Goal: Task Accomplishment & Management: Manage account settings

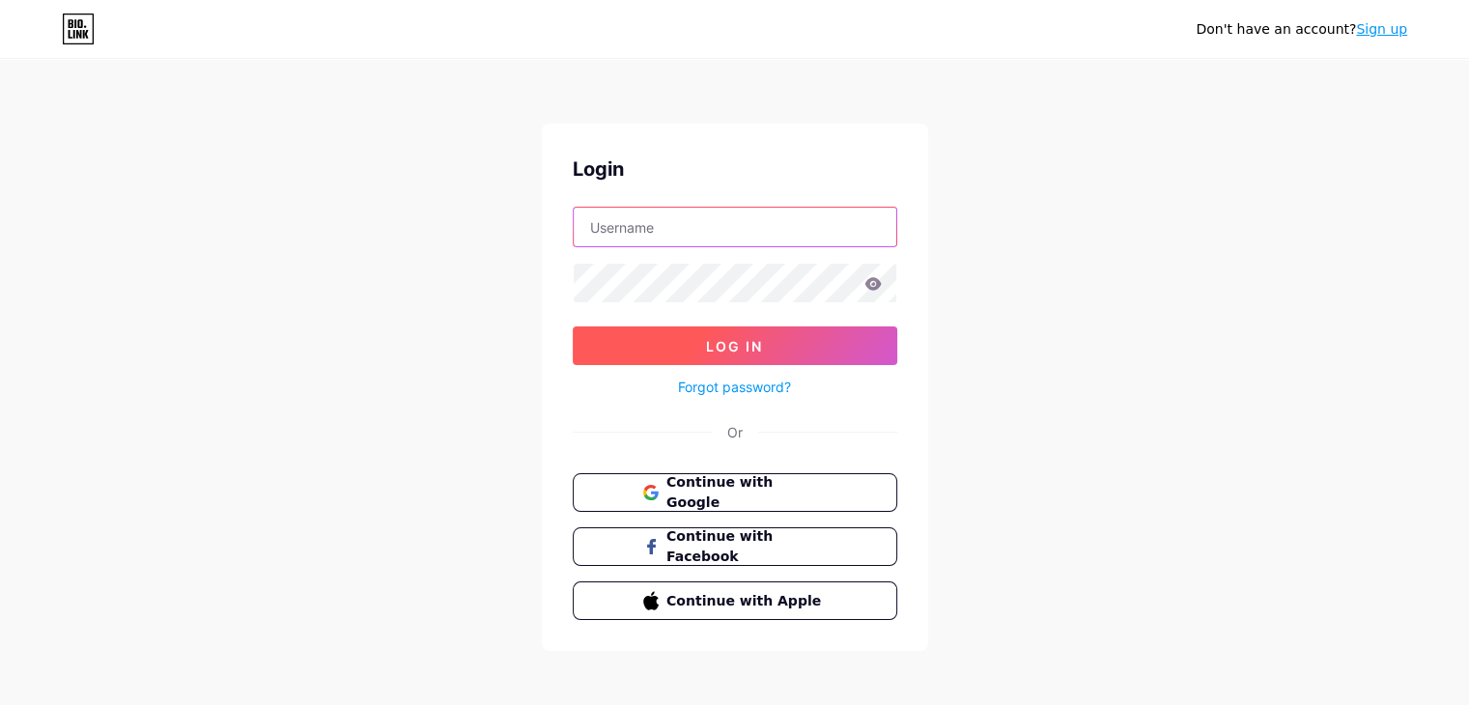
type input "[EMAIL_ADDRESS][DOMAIN_NAME]"
click at [799, 341] on button "Log In" at bounding box center [735, 345] width 324 height 39
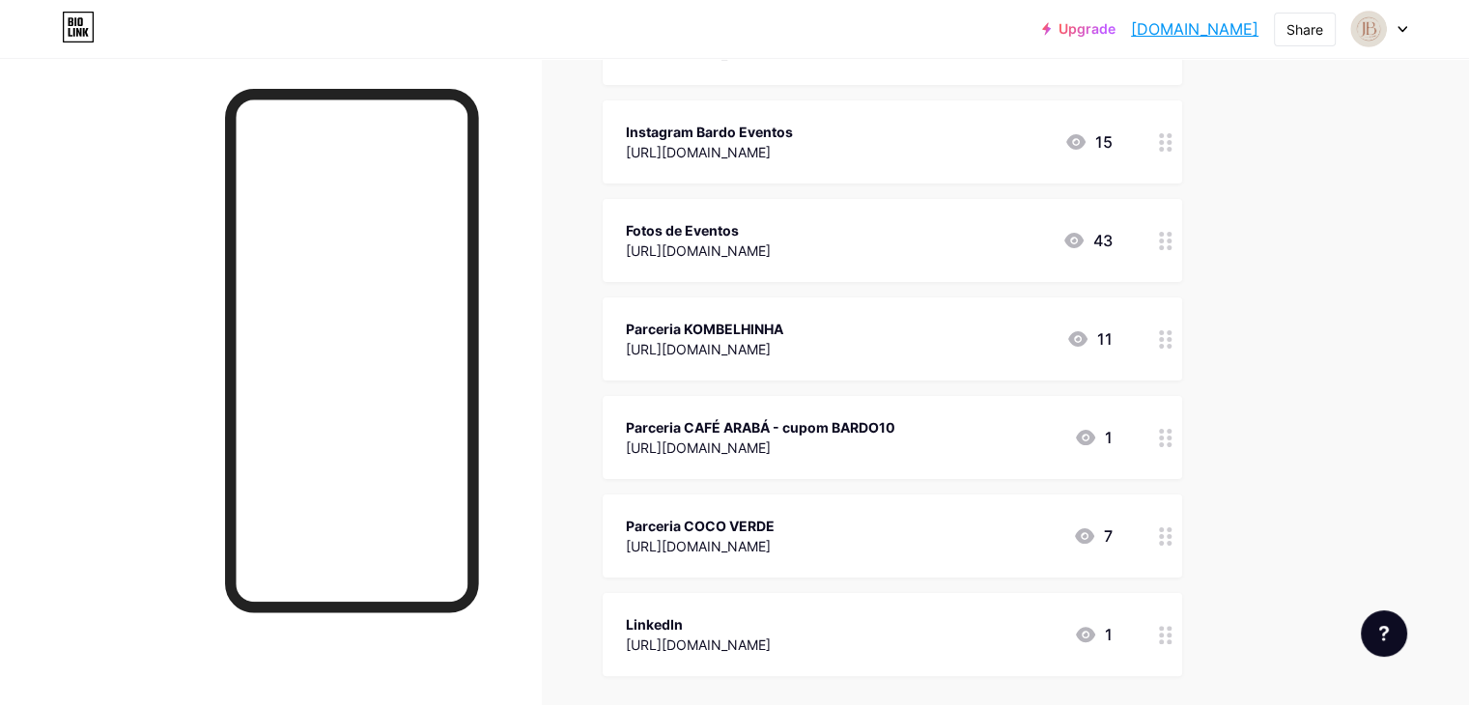
scroll to position [386, 0]
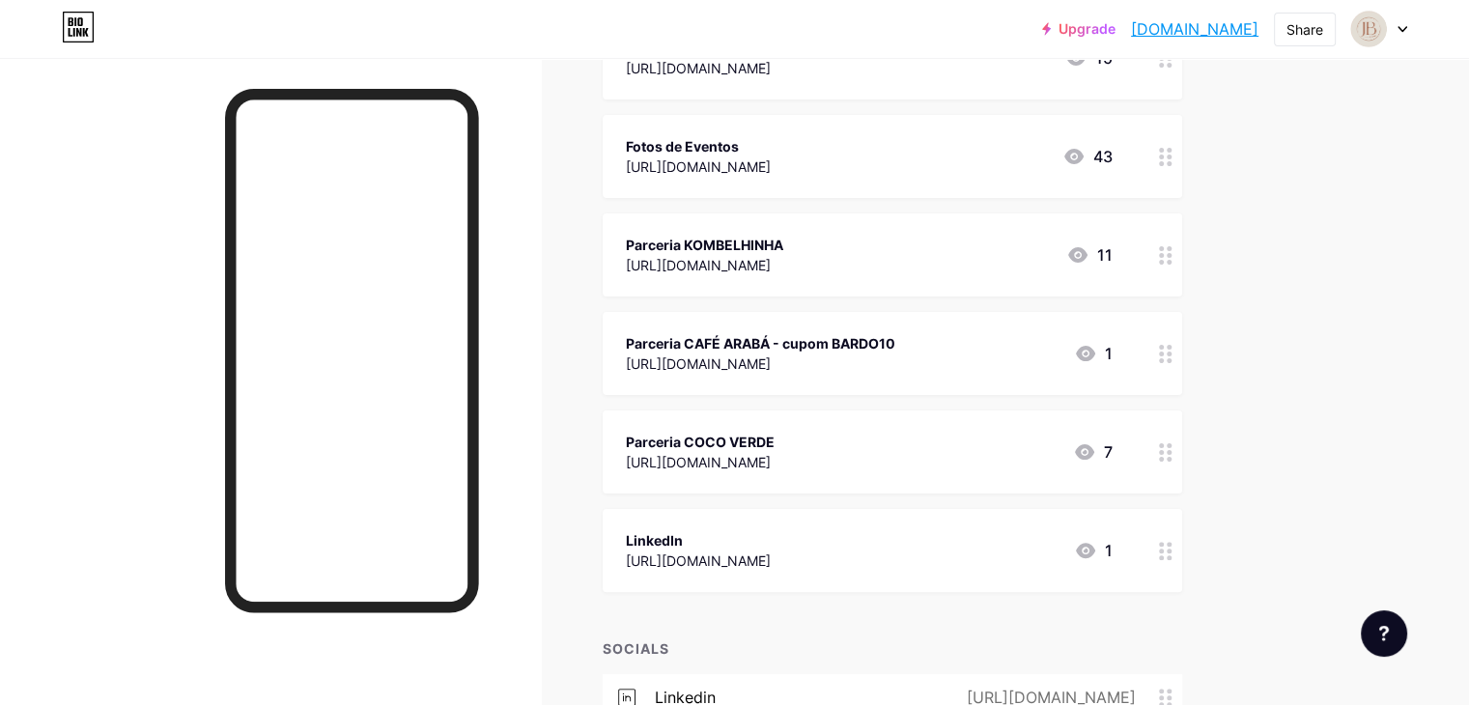
click at [1182, 263] on div at bounding box center [1165, 254] width 33 height 83
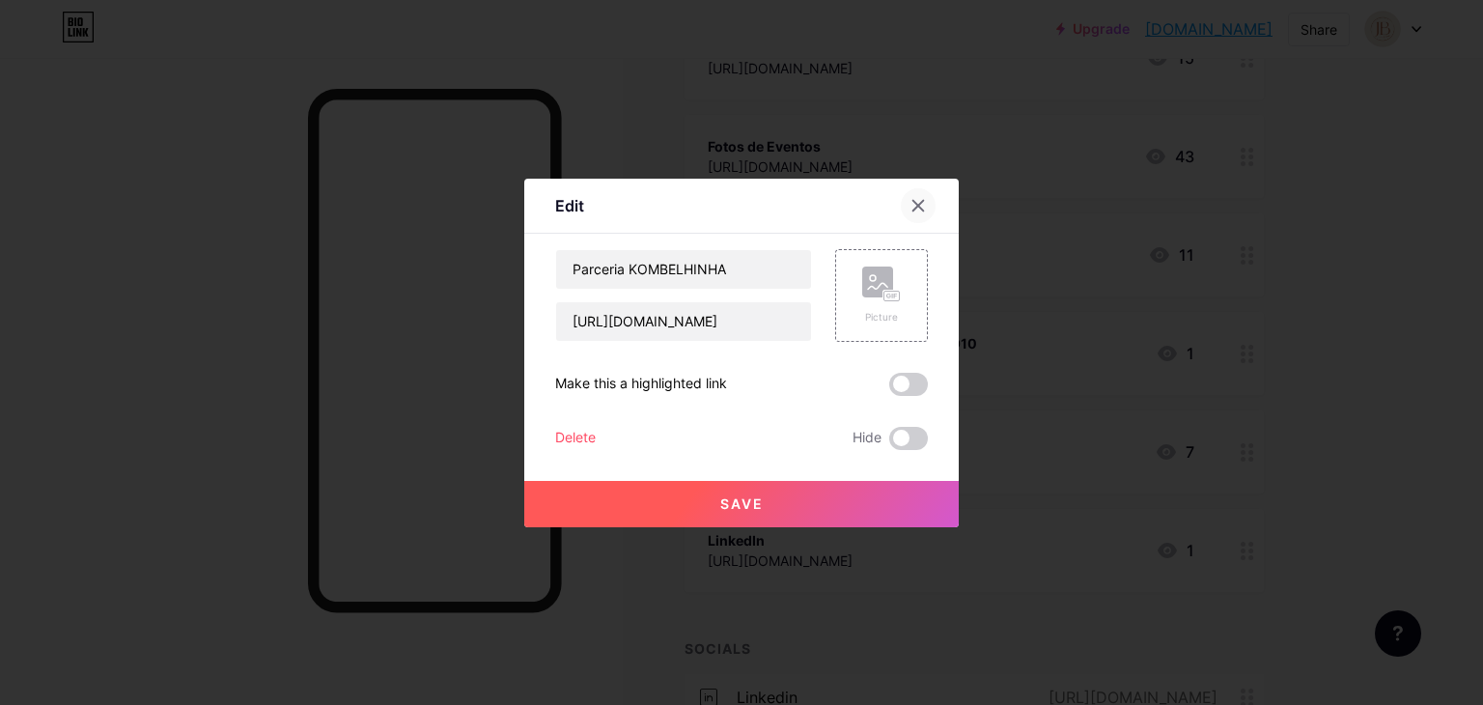
click at [908, 199] on div at bounding box center [918, 205] width 35 height 35
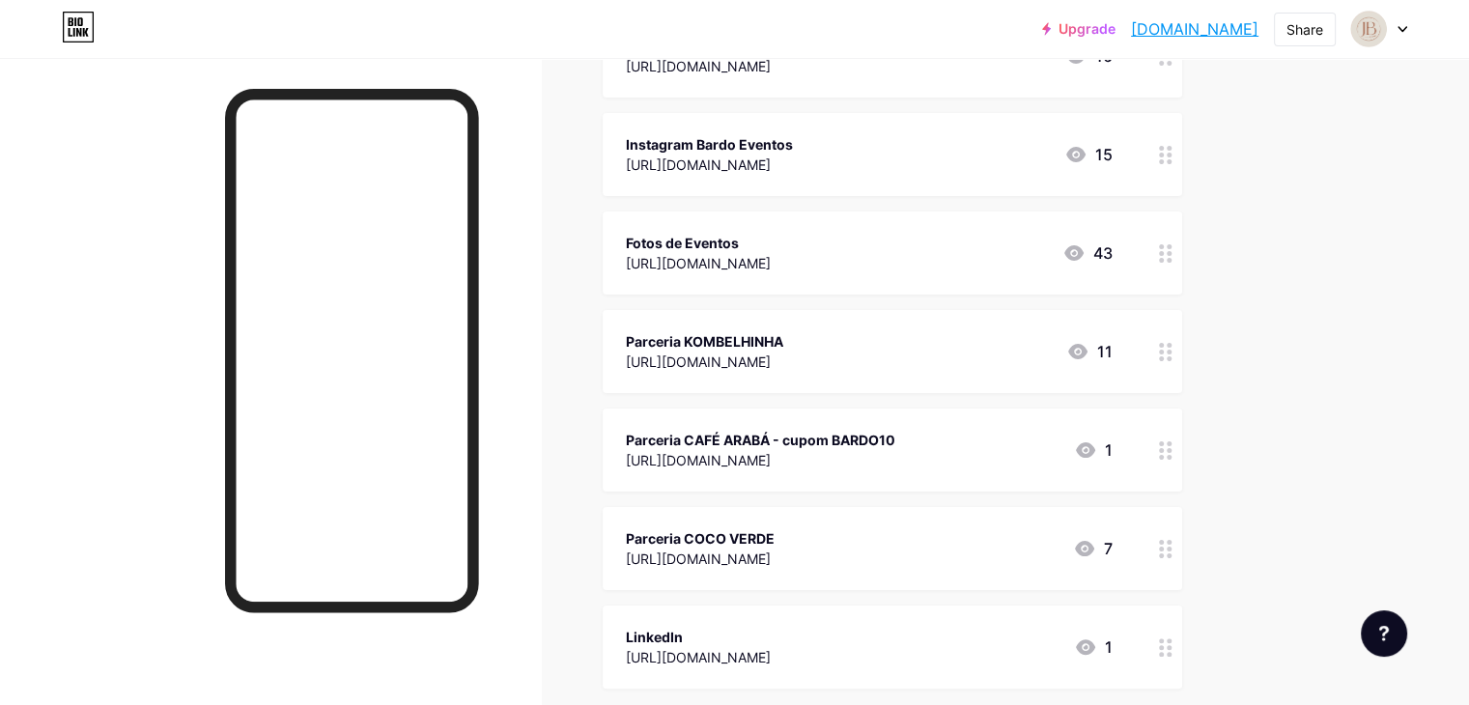
scroll to position [97, 0]
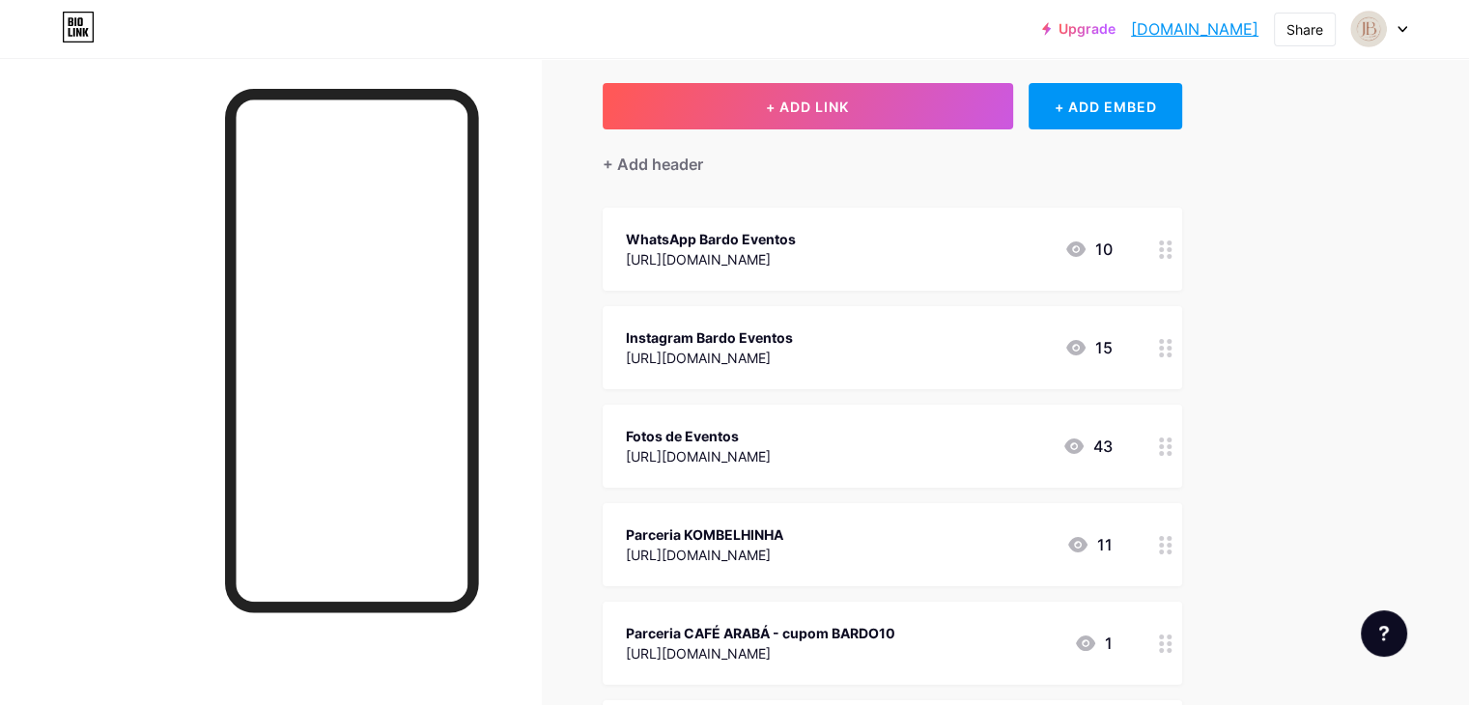
click at [1182, 444] on div at bounding box center [1165, 446] width 33 height 83
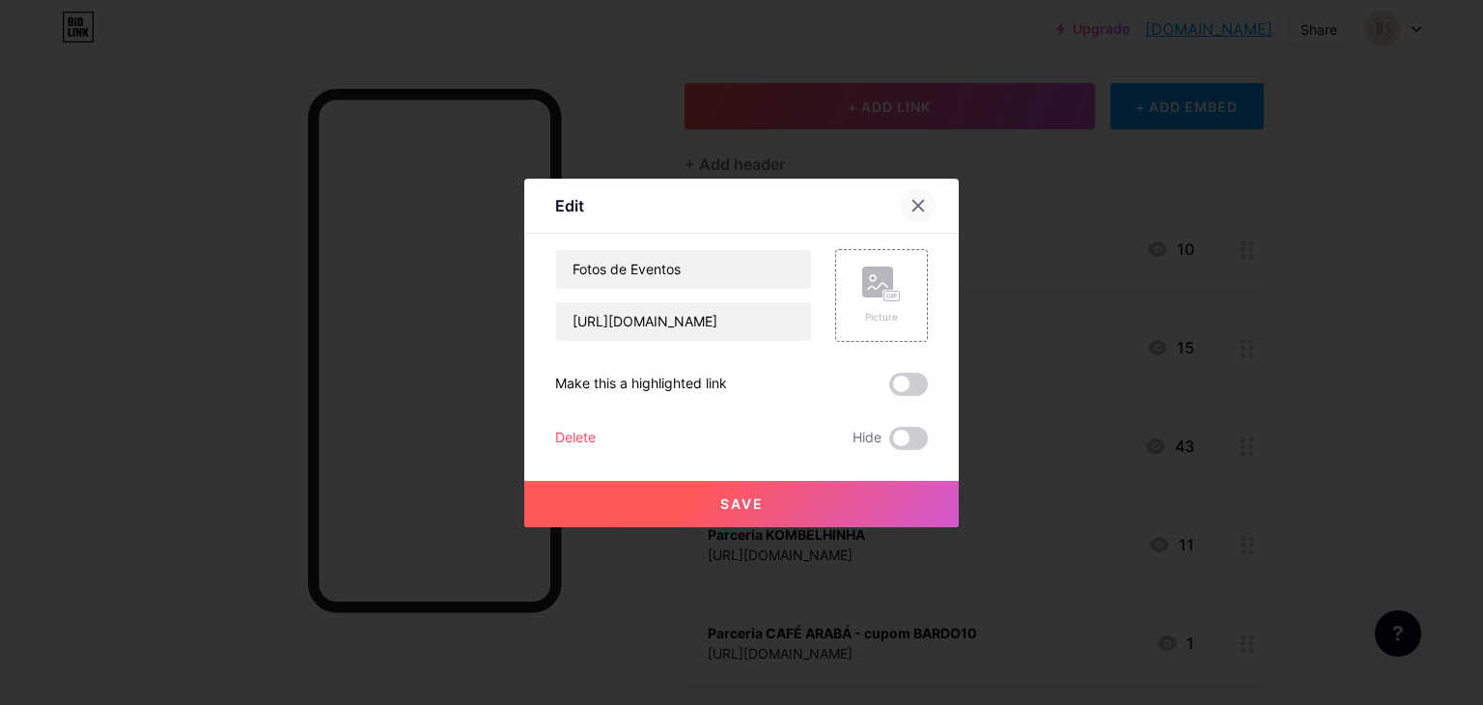
click at [935, 202] on div at bounding box center [918, 205] width 35 height 35
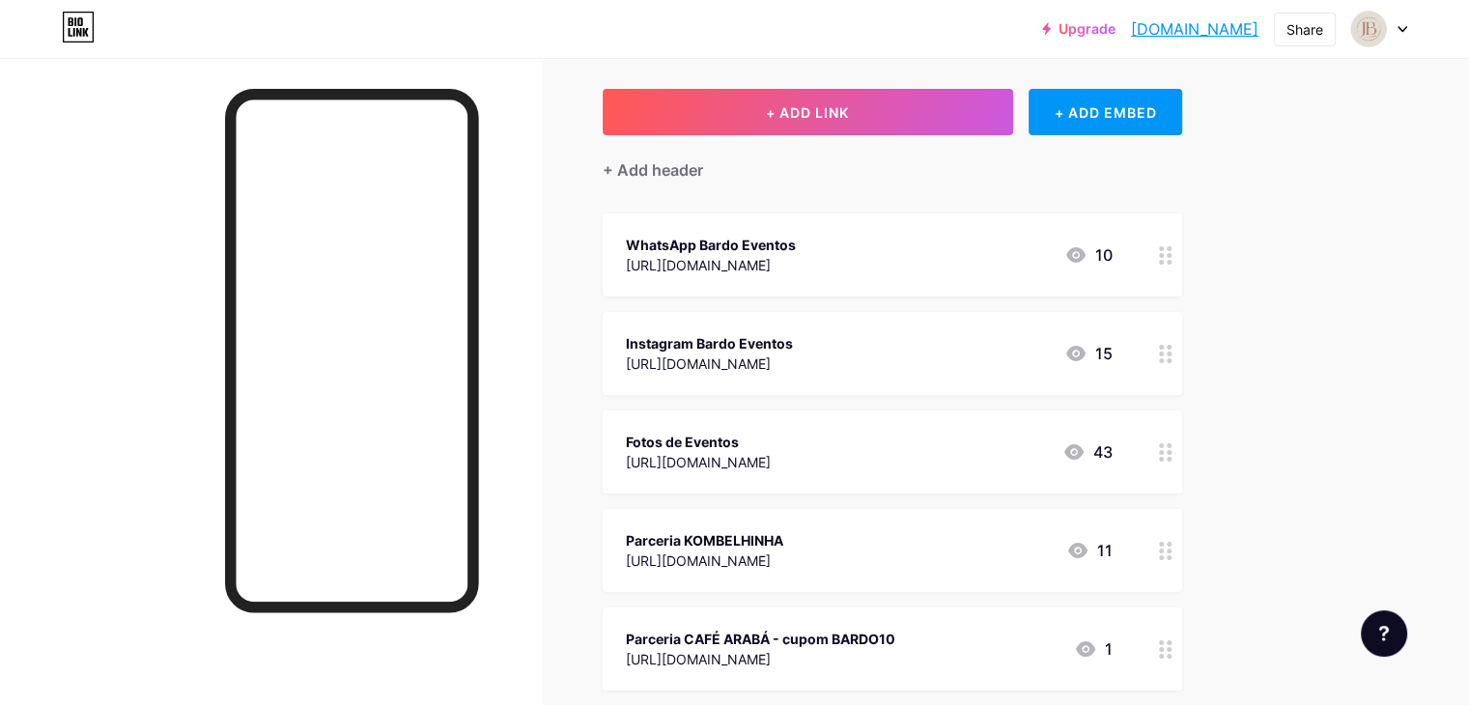
scroll to position [0, 0]
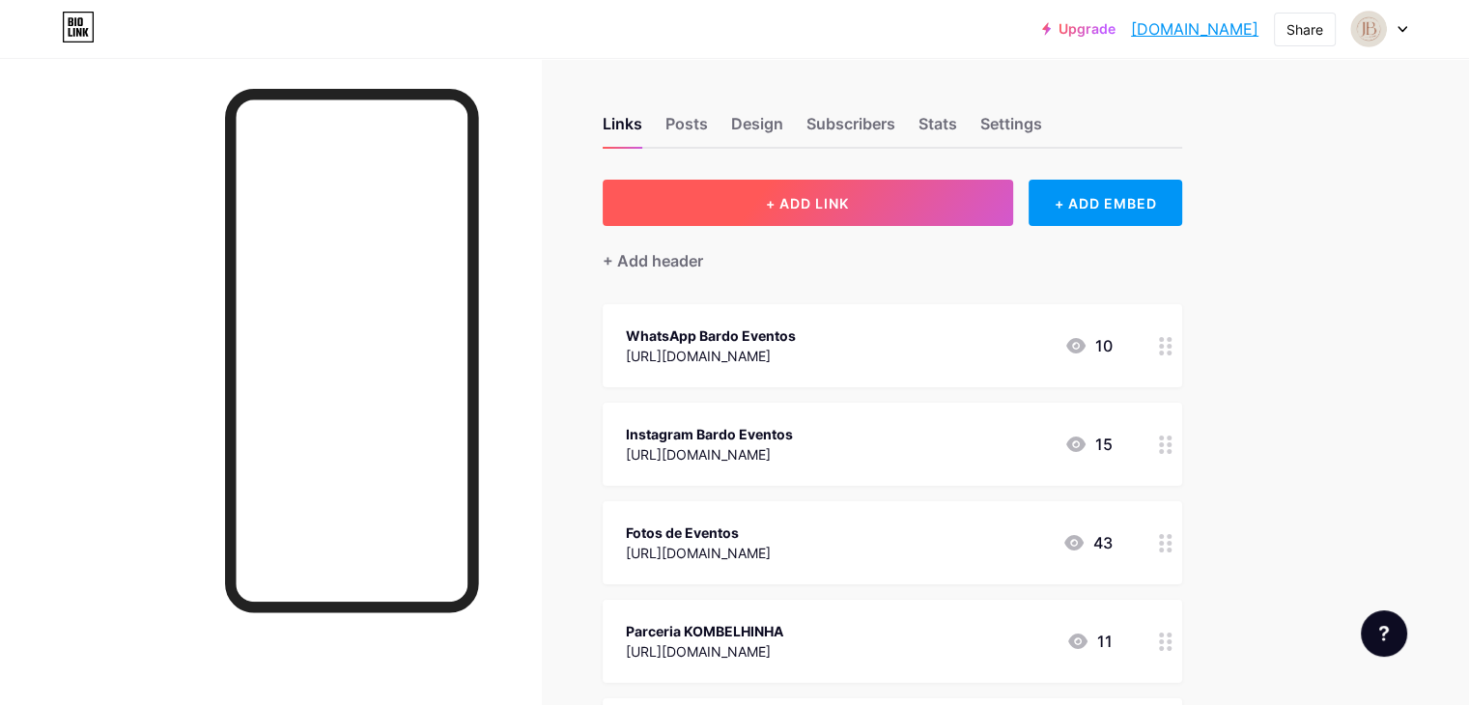
click at [1001, 216] on button "+ ADD LINK" at bounding box center [807, 203] width 410 height 46
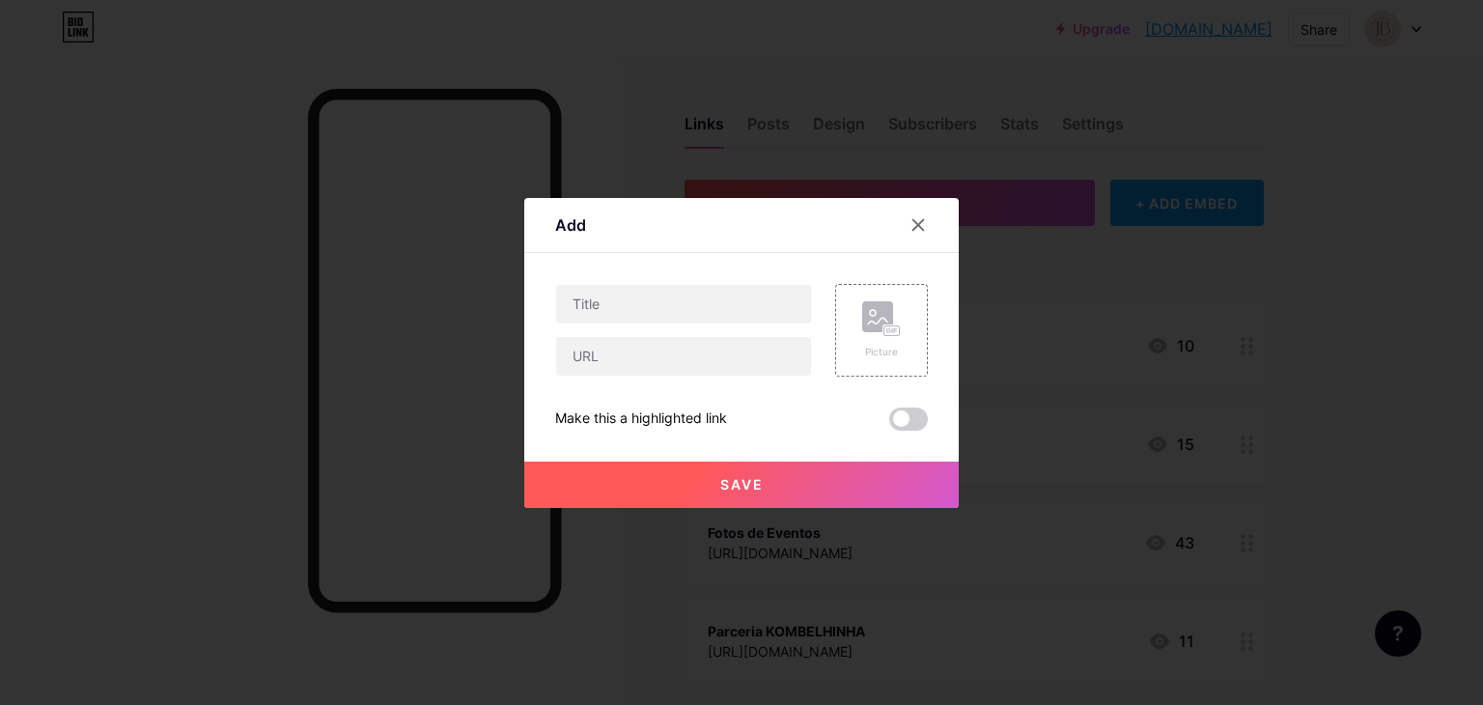
drag, startPoint x: 917, startPoint y: 224, endPoint x: 1125, endPoint y: 191, distance: 210.2
click at [918, 224] on icon at bounding box center [918, 224] width 11 height 11
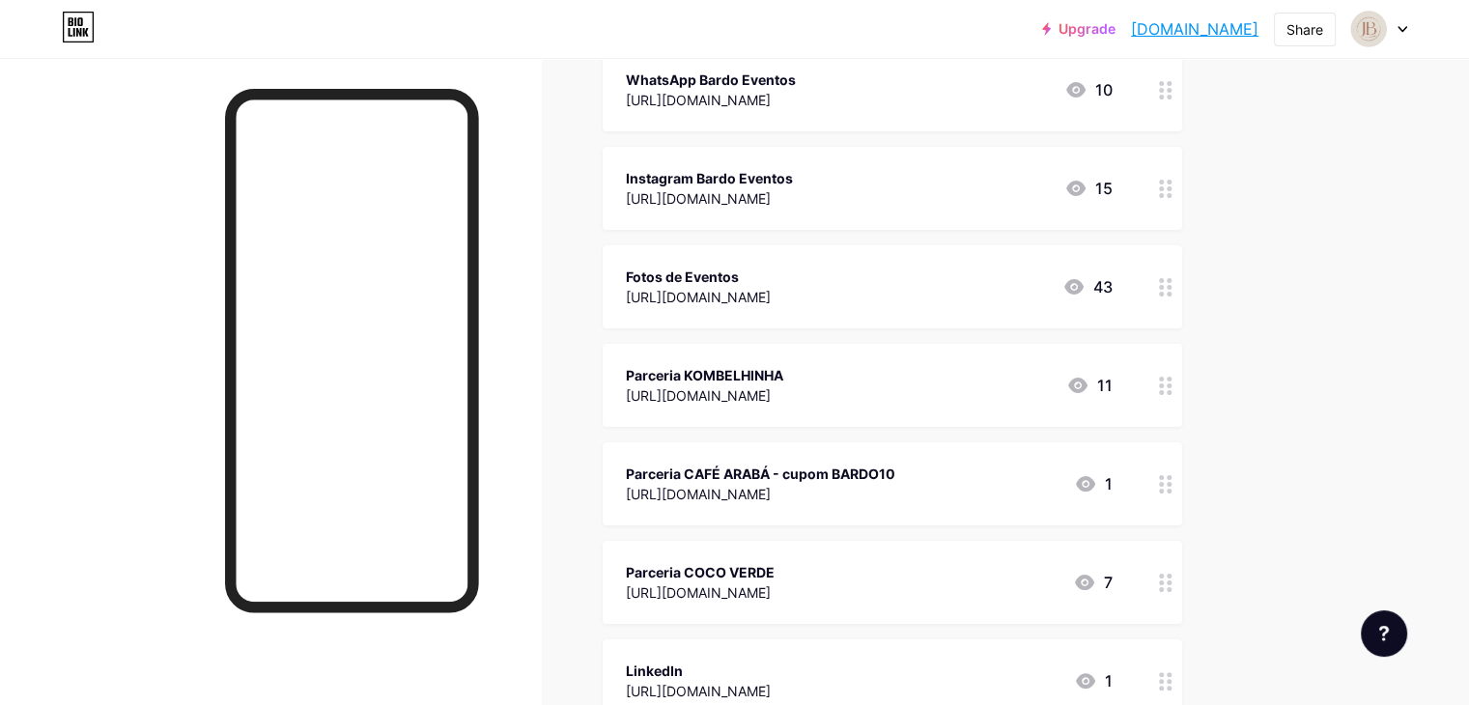
scroll to position [290, 0]
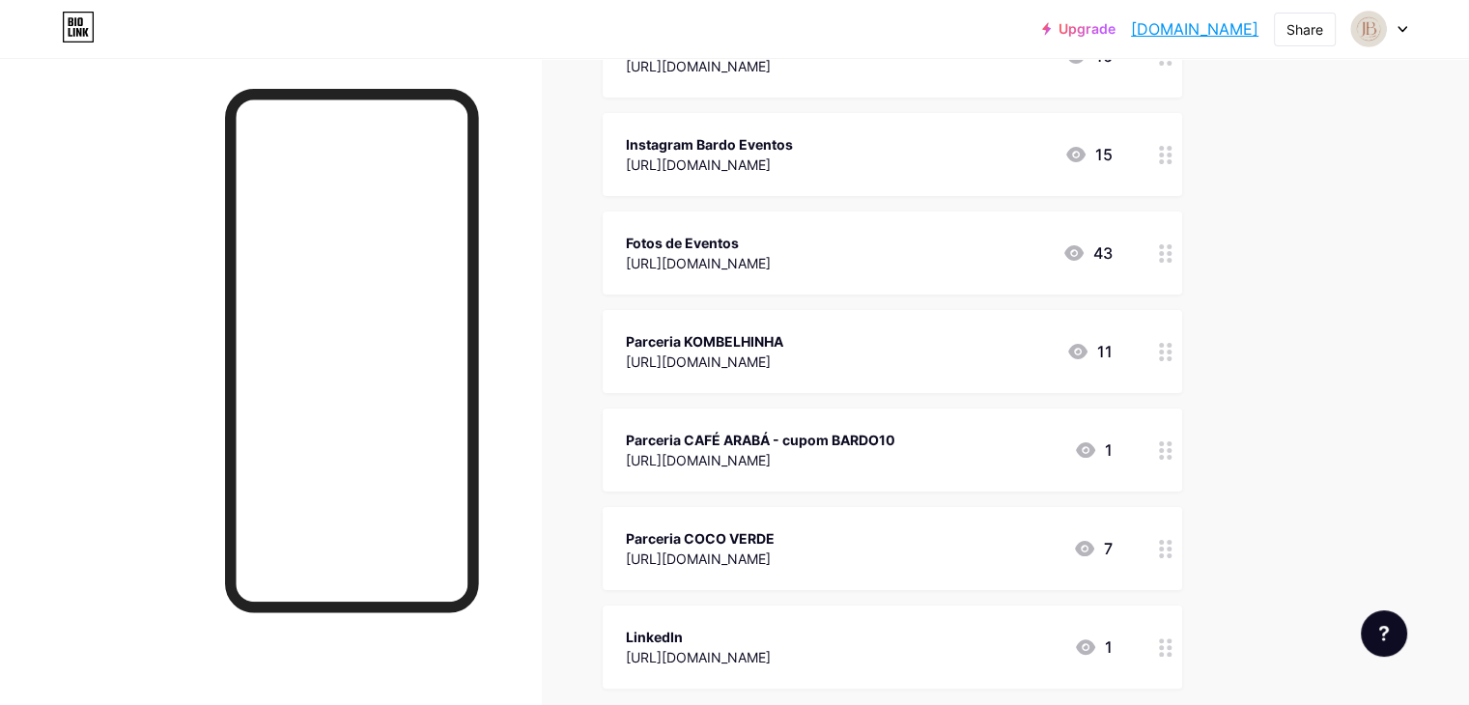
click at [1182, 364] on div at bounding box center [1165, 351] width 33 height 83
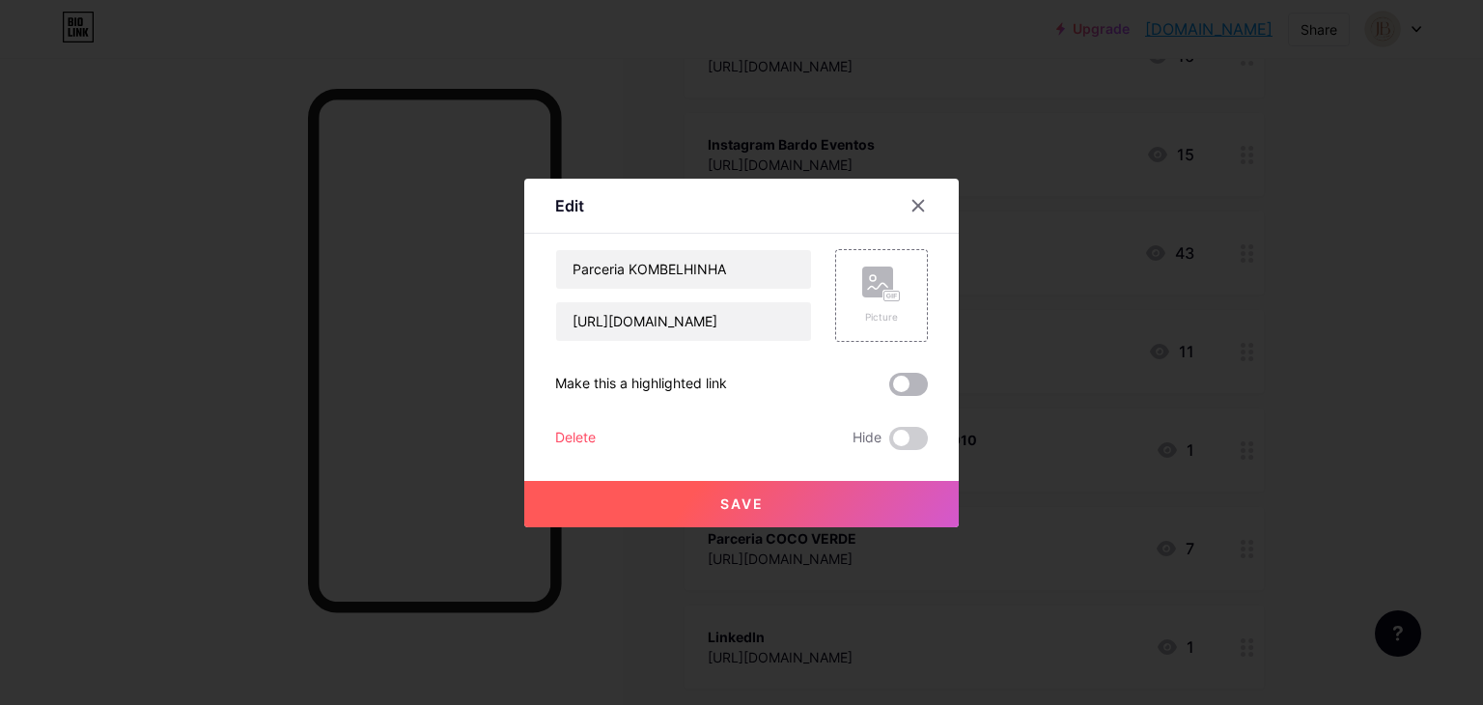
click at [901, 375] on span at bounding box center [908, 384] width 39 height 23
click at [889, 389] on input "checkbox" at bounding box center [889, 389] width 0 height 0
click at [922, 211] on icon at bounding box center [917, 205] width 15 height 15
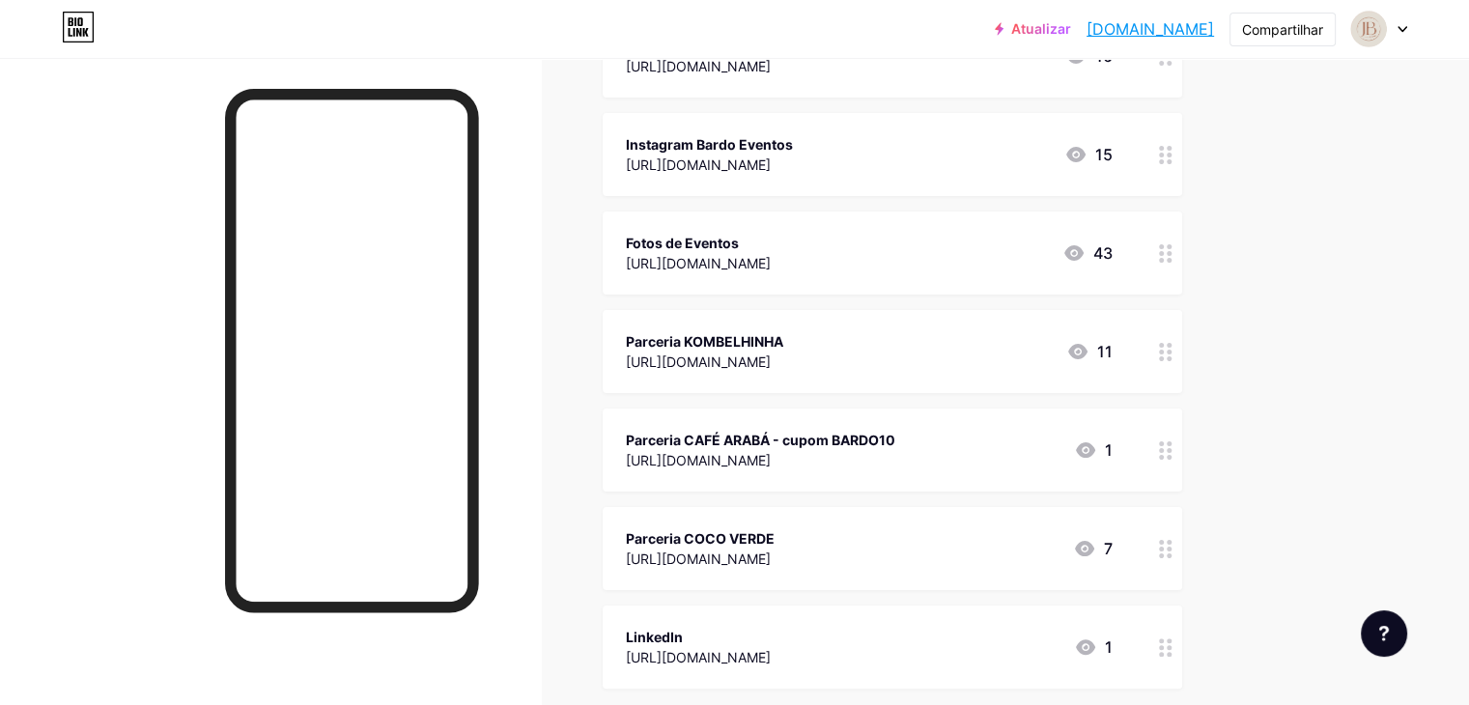
click at [1182, 340] on div at bounding box center [1165, 351] width 33 height 83
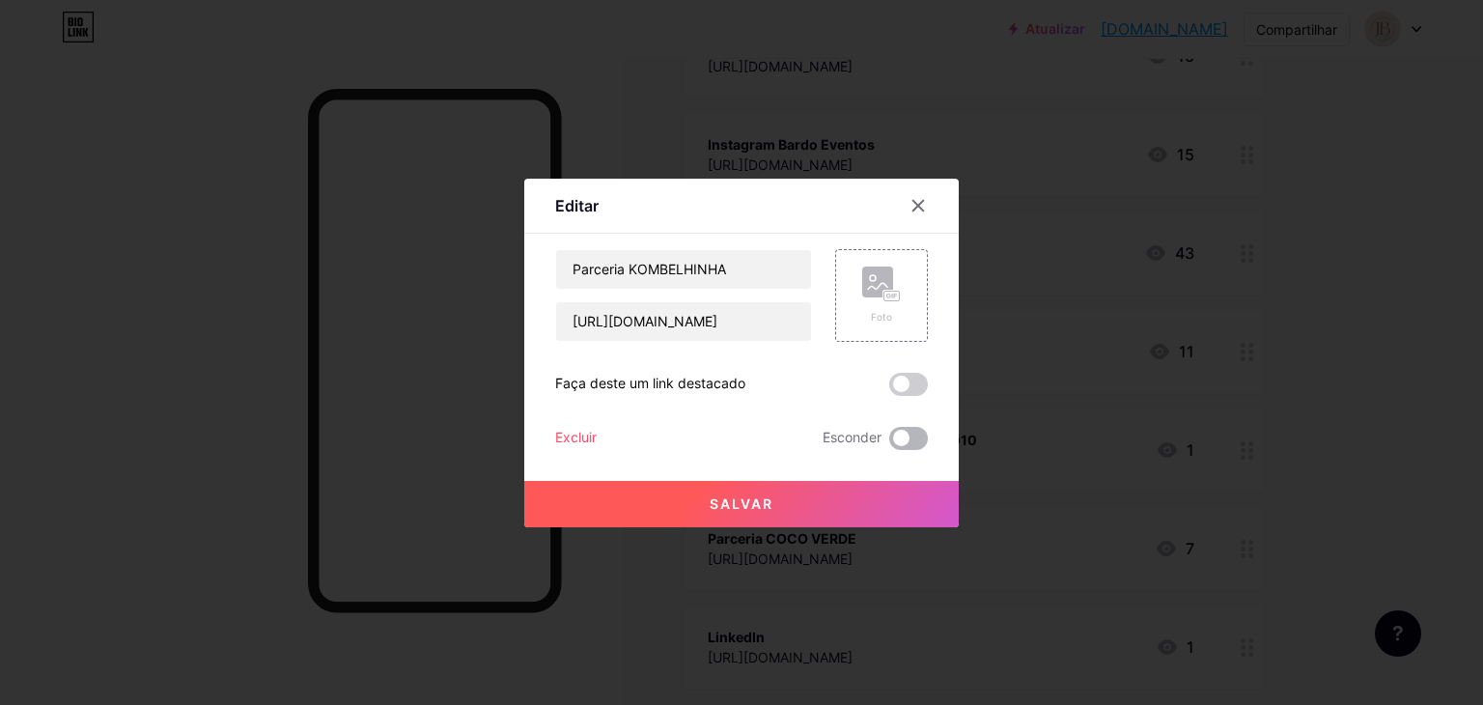
click at [908, 444] on span at bounding box center [908, 438] width 39 height 23
click at [889, 443] on input "checkbox" at bounding box center [889, 443] width 0 height 0
click at [875, 513] on button "Salvar" at bounding box center [741, 504] width 434 height 46
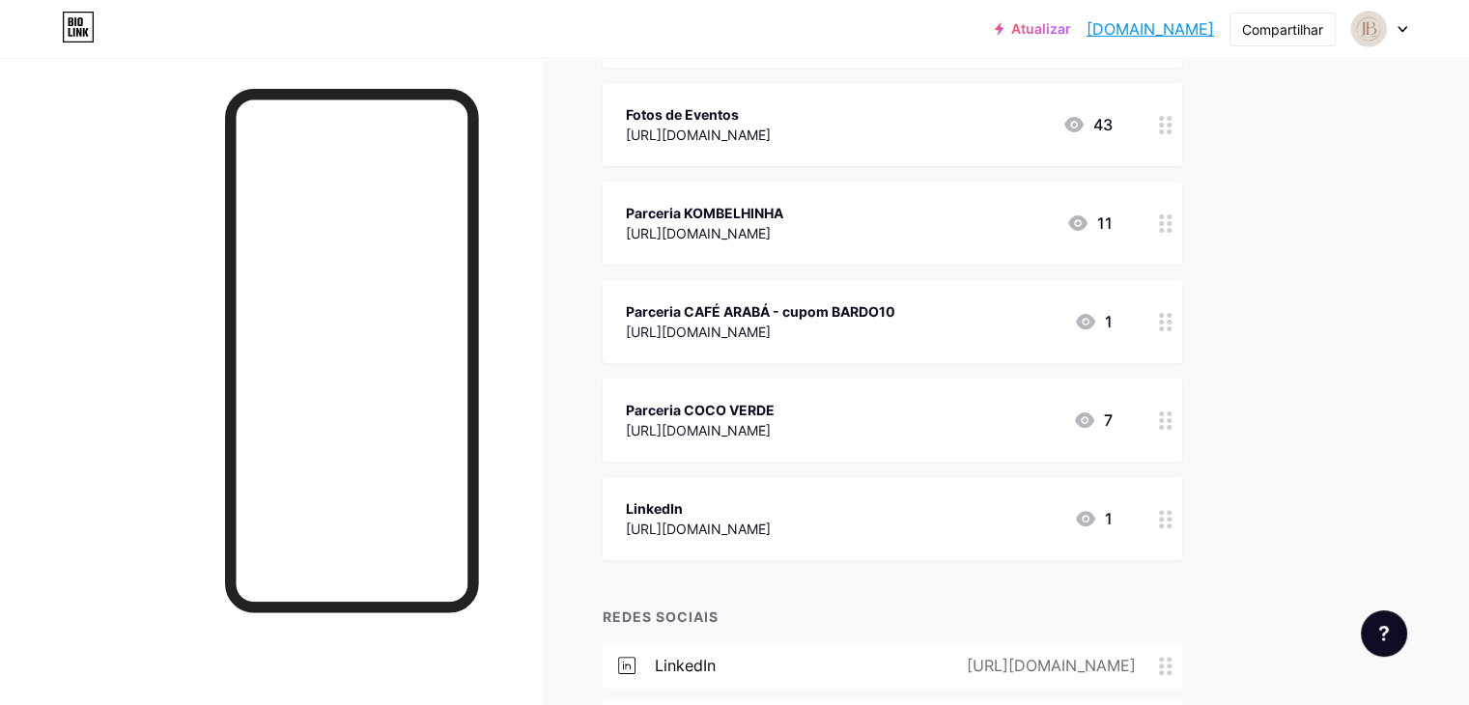
scroll to position [555, 0]
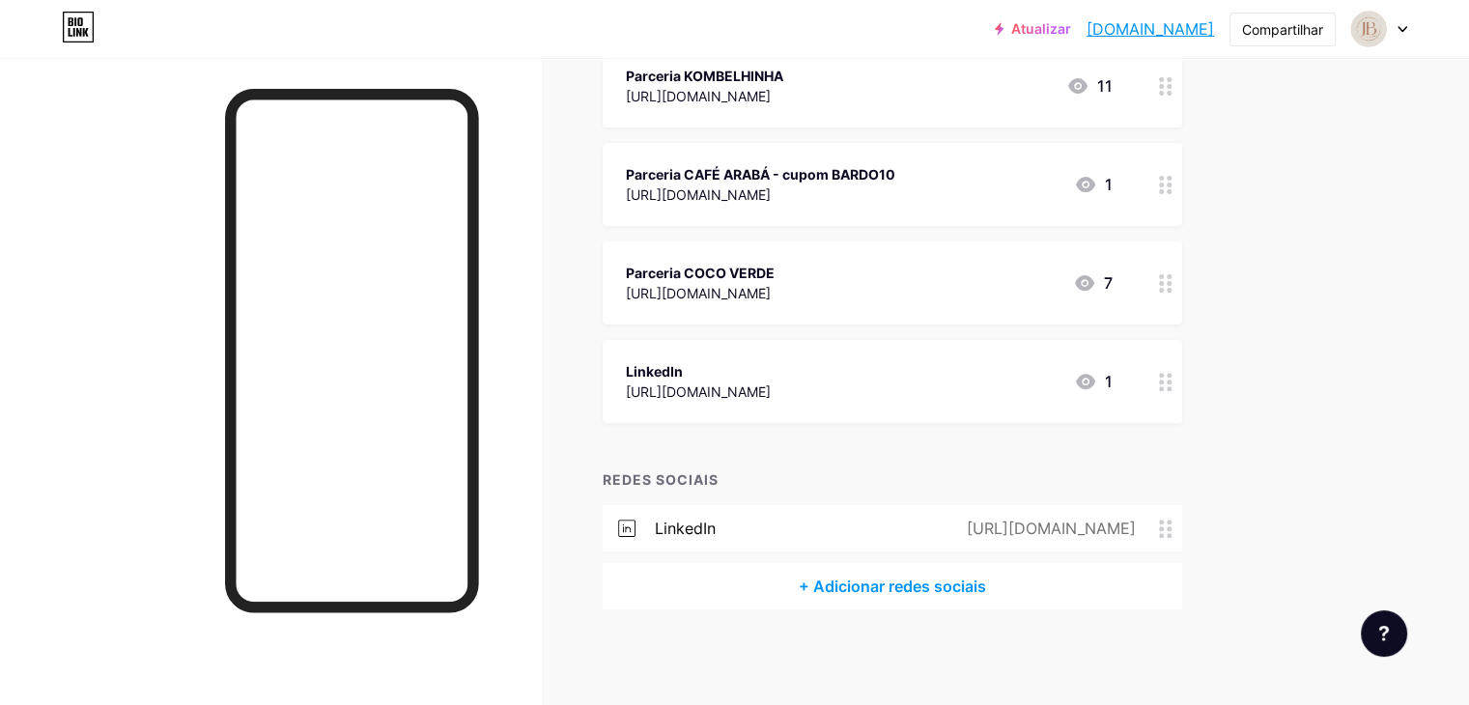
click at [1172, 274] on icon at bounding box center [1166, 283] width 14 height 18
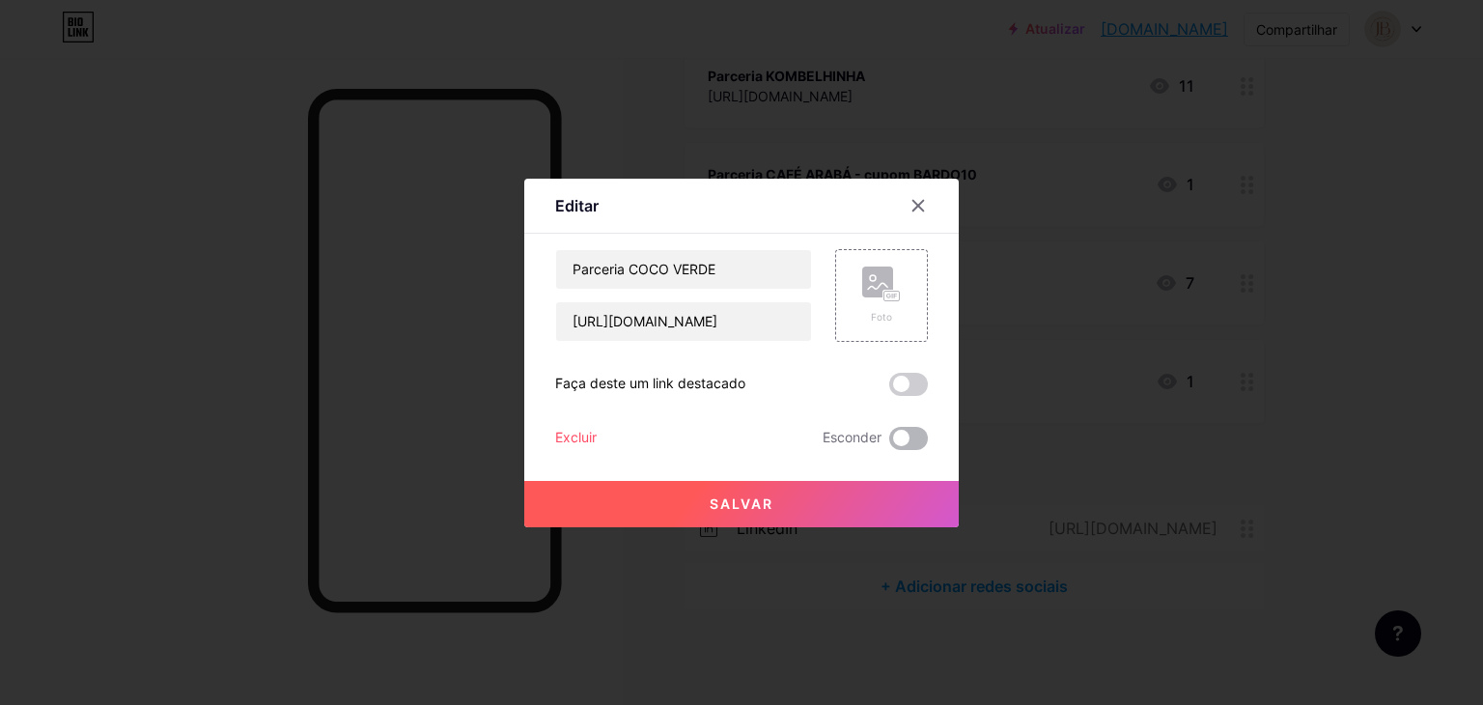
click at [908, 428] on span at bounding box center [908, 438] width 39 height 23
click at [889, 443] on input "checkbox" at bounding box center [889, 443] width 0 height 0
click at [917, 497] on button "Salvar" at bounding box center [741, 504] width 434 height 46
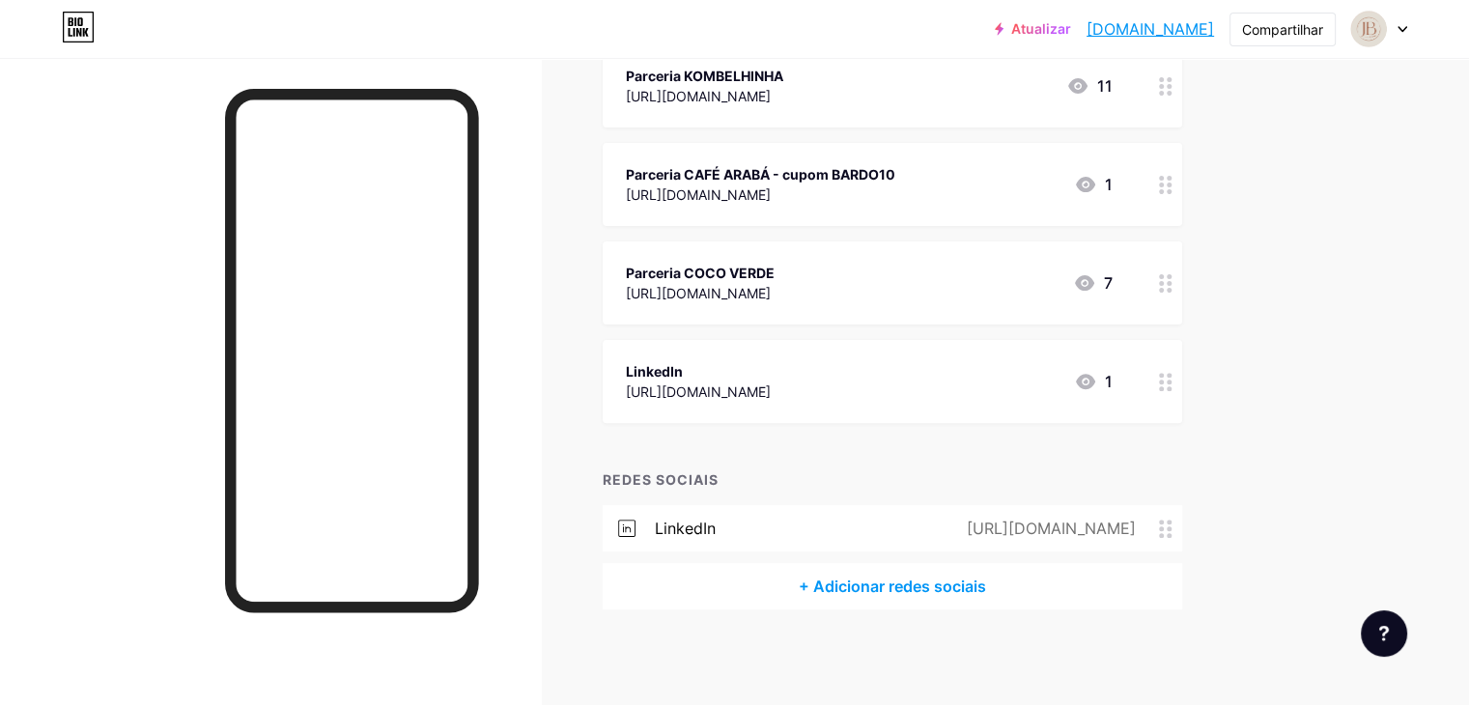
click at [1171, 379] on circle at bounding box center [1168, 381] width 5 height 5
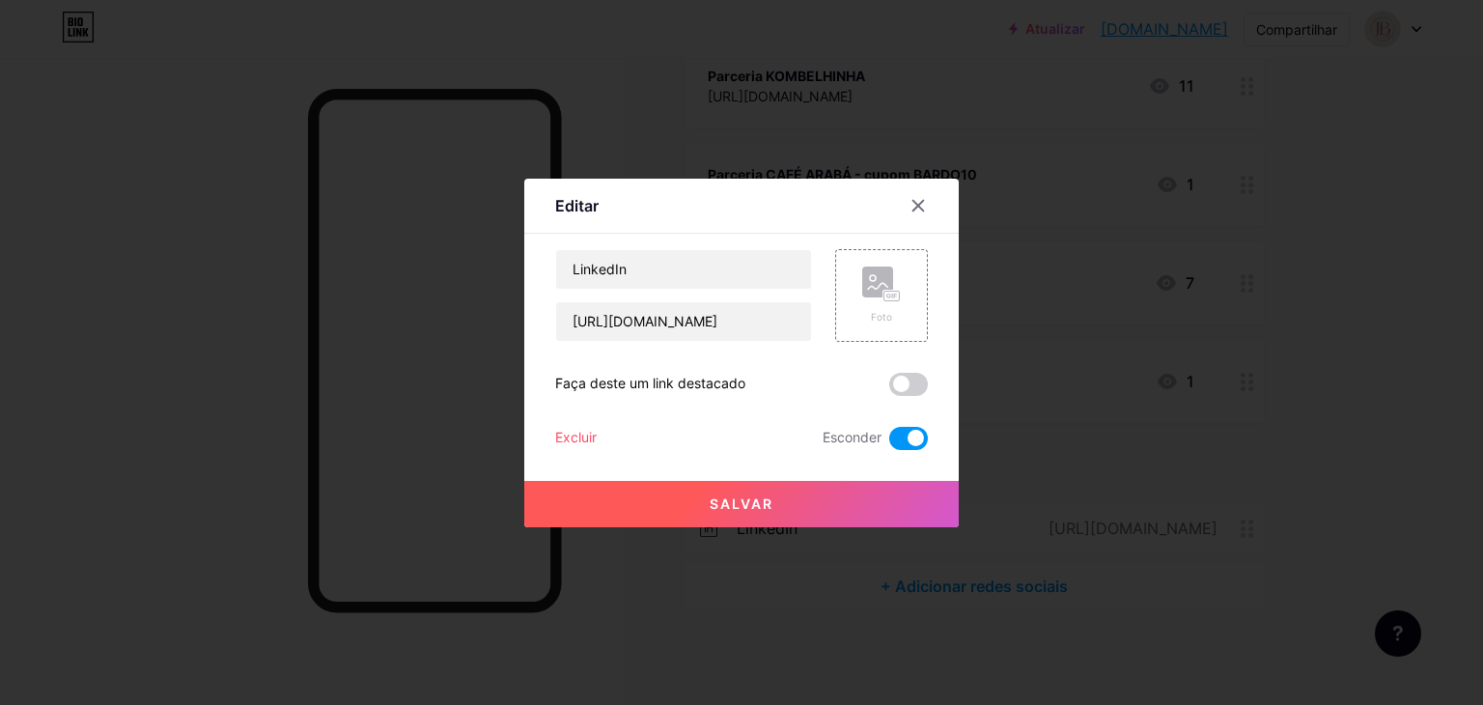
click at [907, 514] on button "Salvar" at bounding box center [741, 504] width 434 height 46
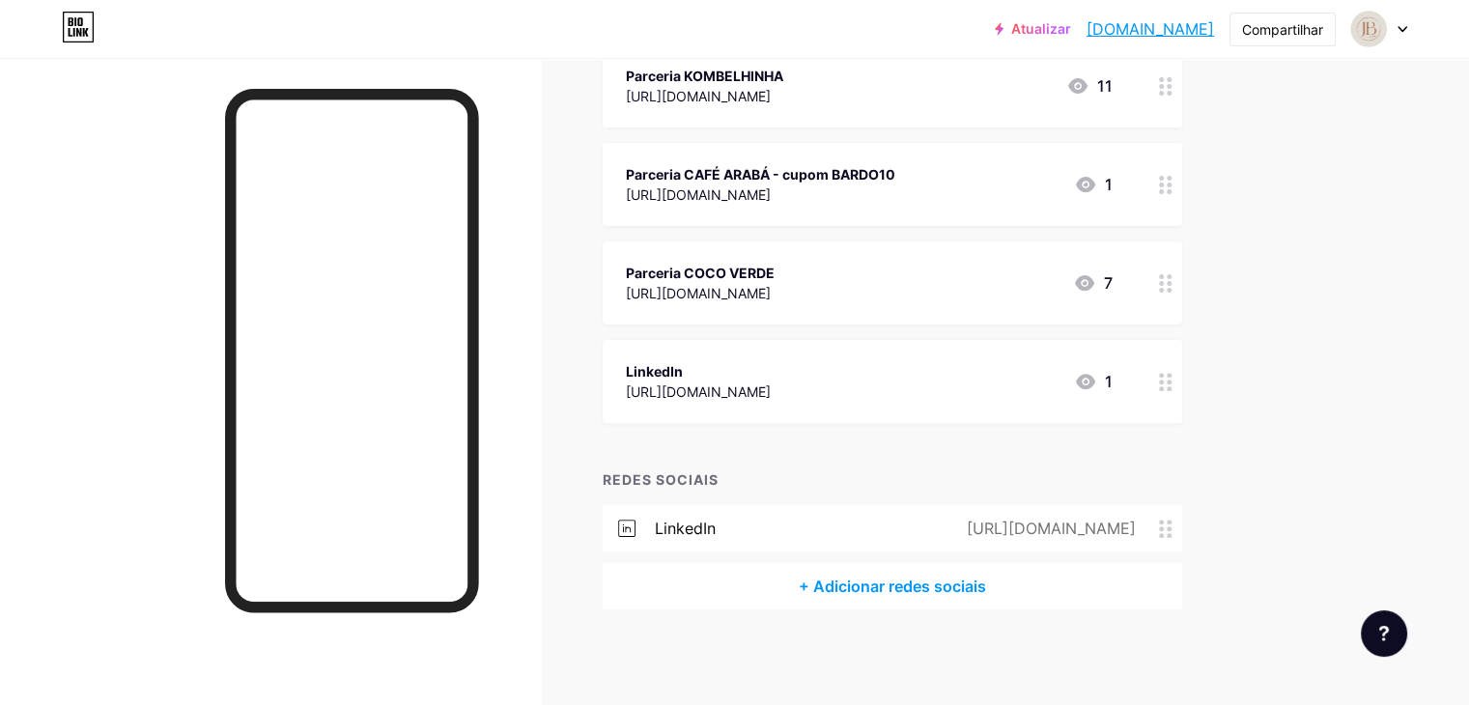
scroll to position [362, 0]
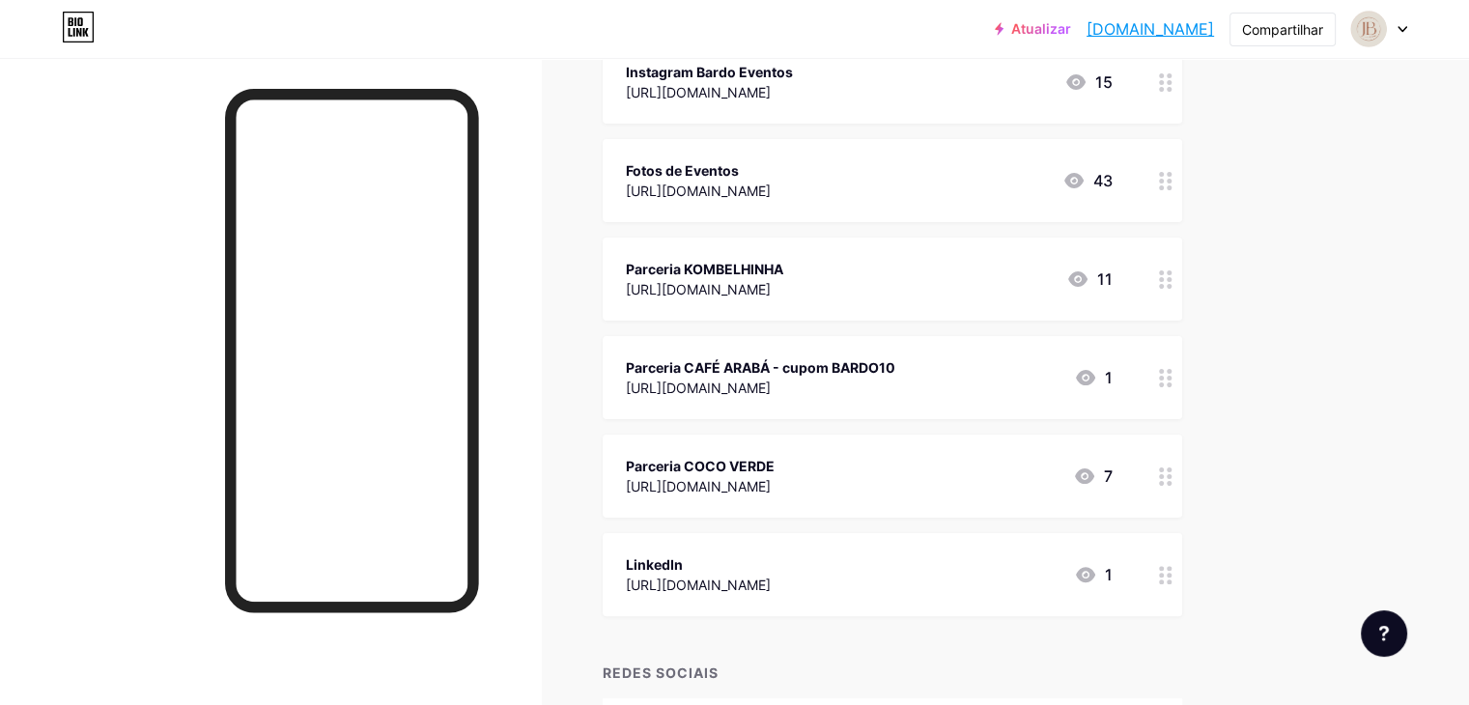
click at [1172, 369] on icon at bounding box center [1166, 378] width 14 height 18
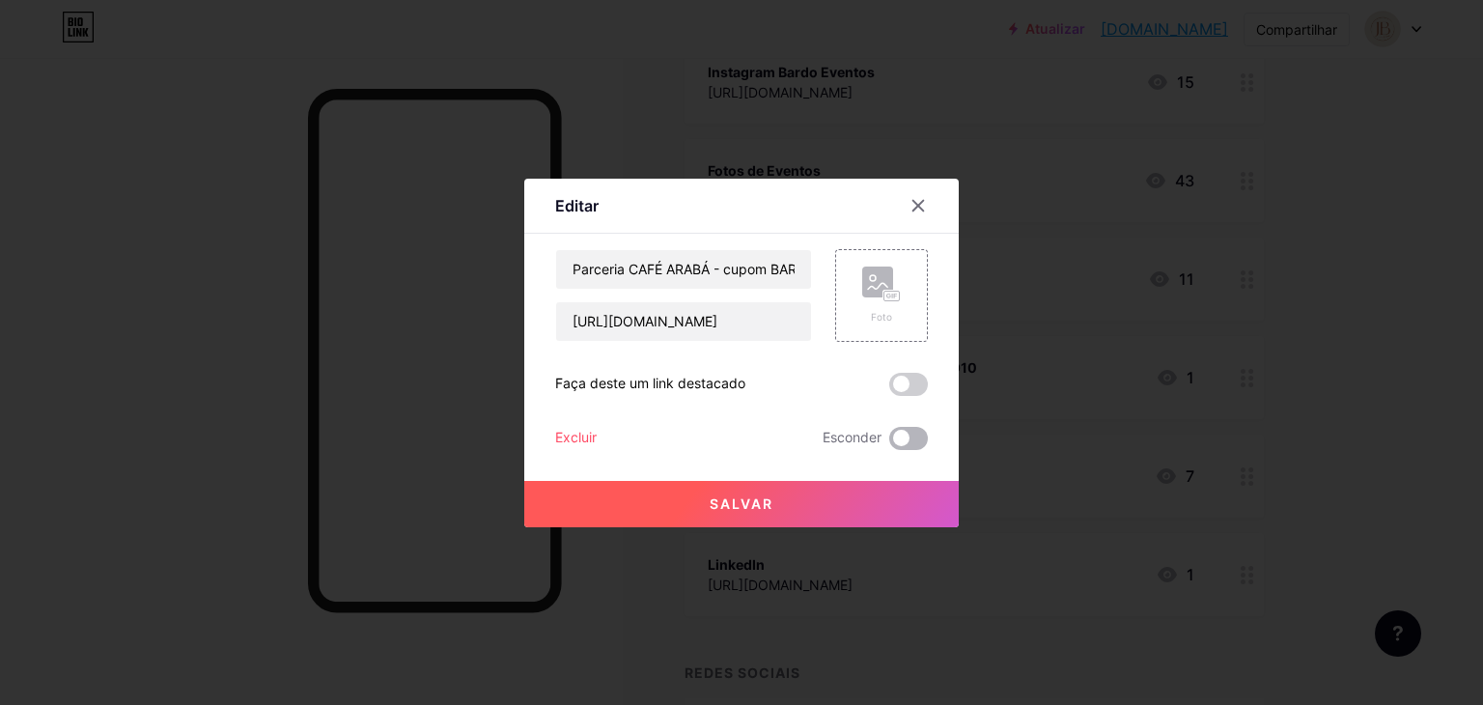
click at [917, 429] on span at bounding box center [908, 438] width 39 height 23
click at [889, 443] on input "checkbox" at bounding box center [889, 443] width 0 height 0
click at [888, 490] on button "Salvar" at bounding box center [741, 504] width 434 height 46
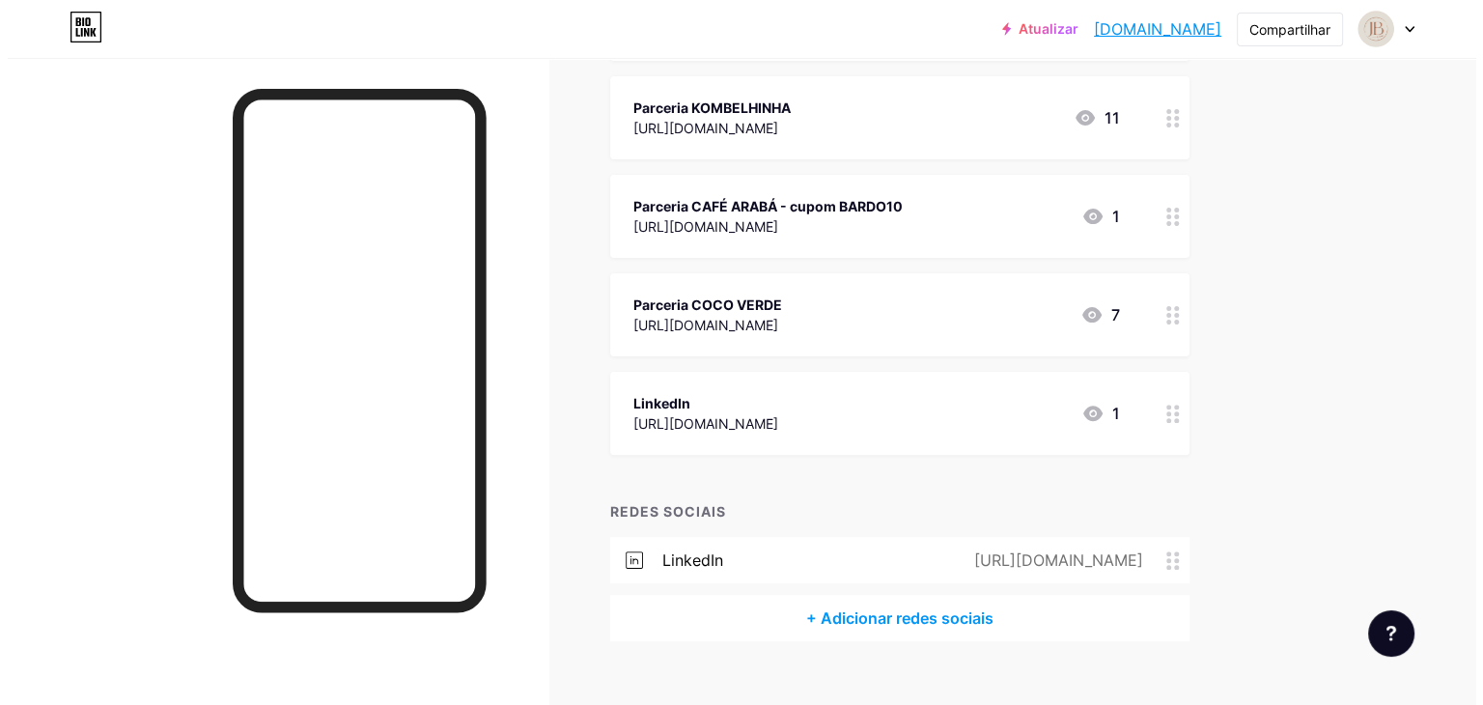
scroll to position [555, 0]
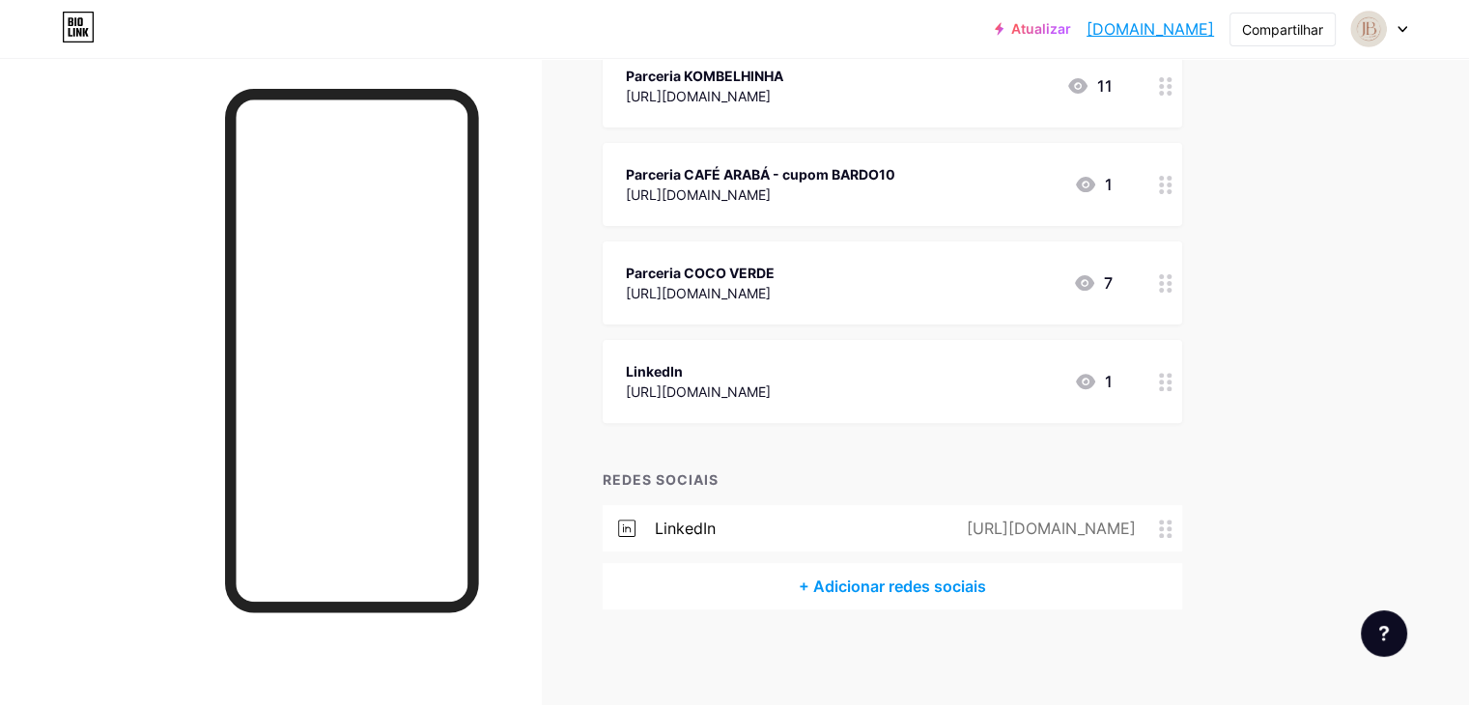
click at [715, 535] on font "LinkedIn" at bounding box center [685, 527] width 61 height 19
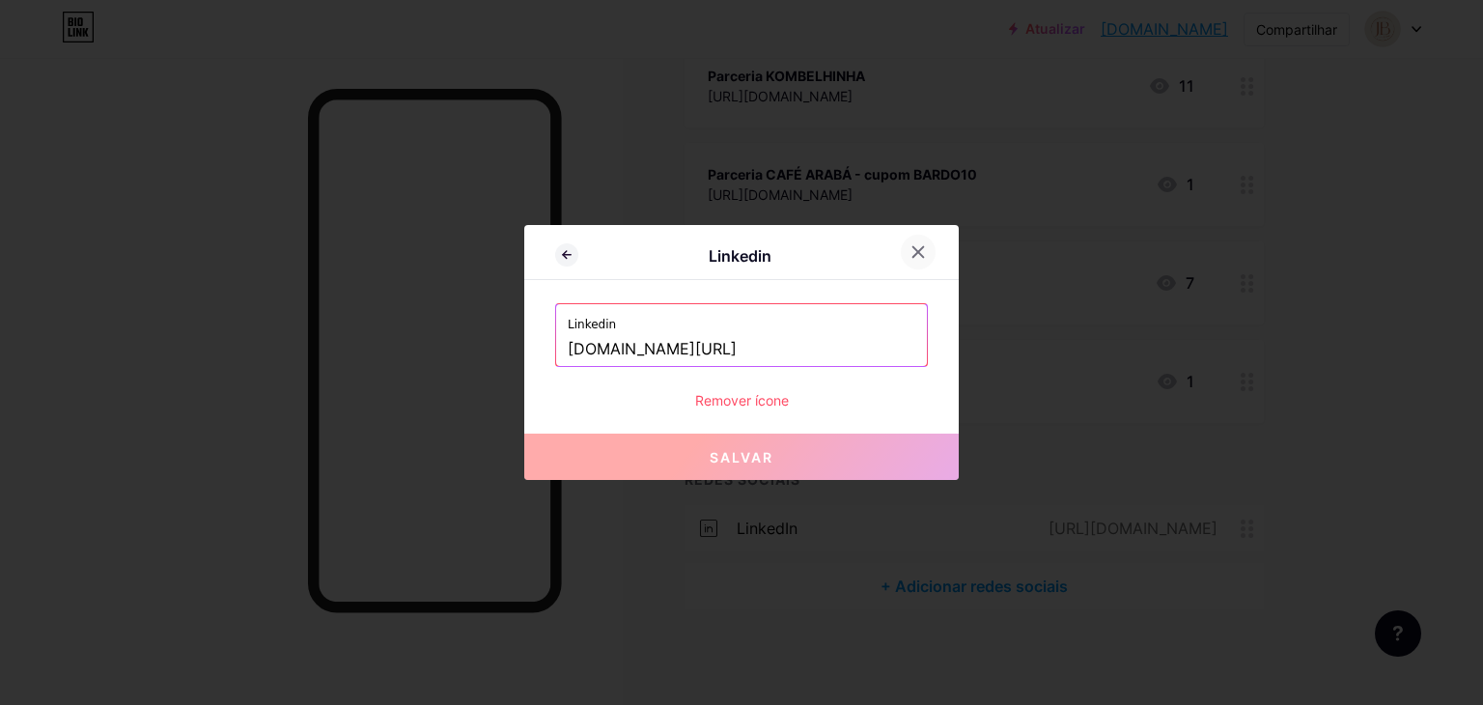
click at [926, 239] on div at bounding box center [918, 252] width 35 height 35
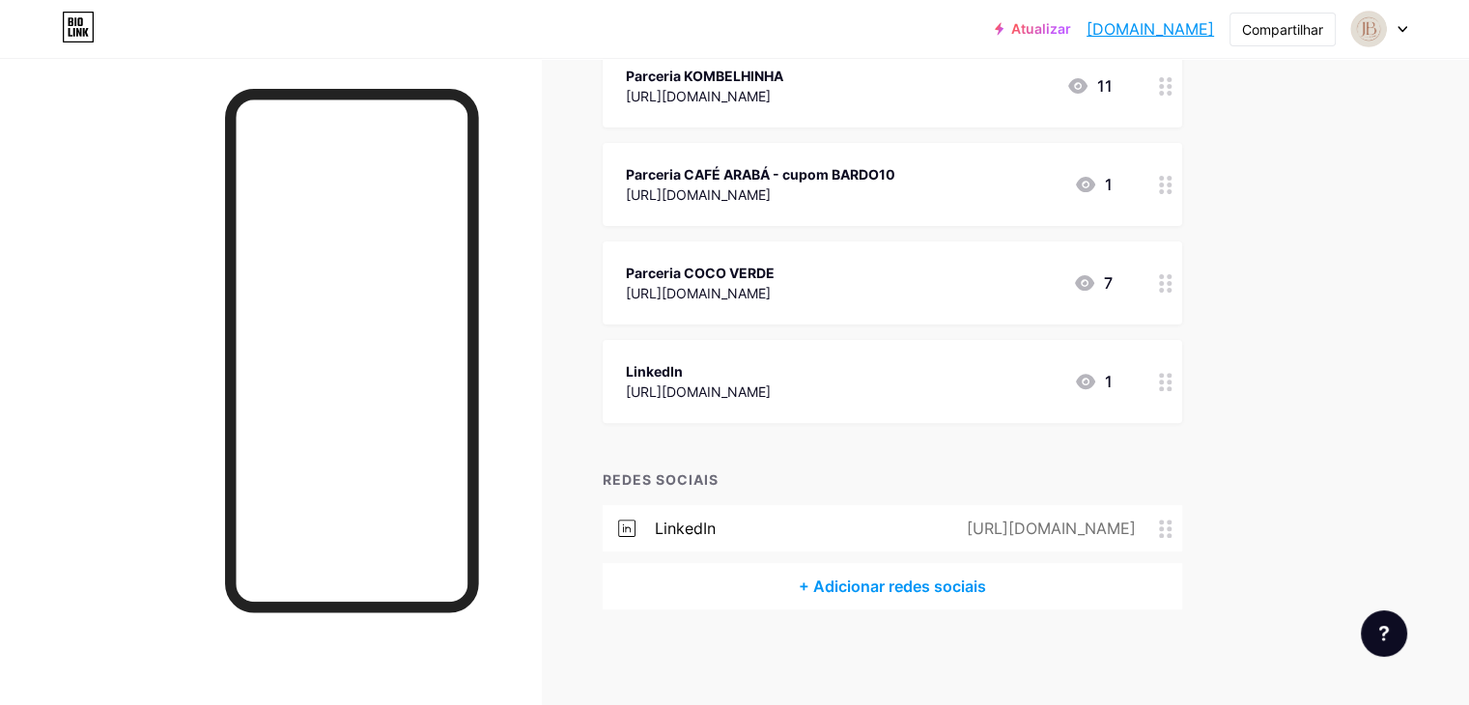
click at [1171, 534] on circle at bounding box center [1168, 535] width 5 height 5
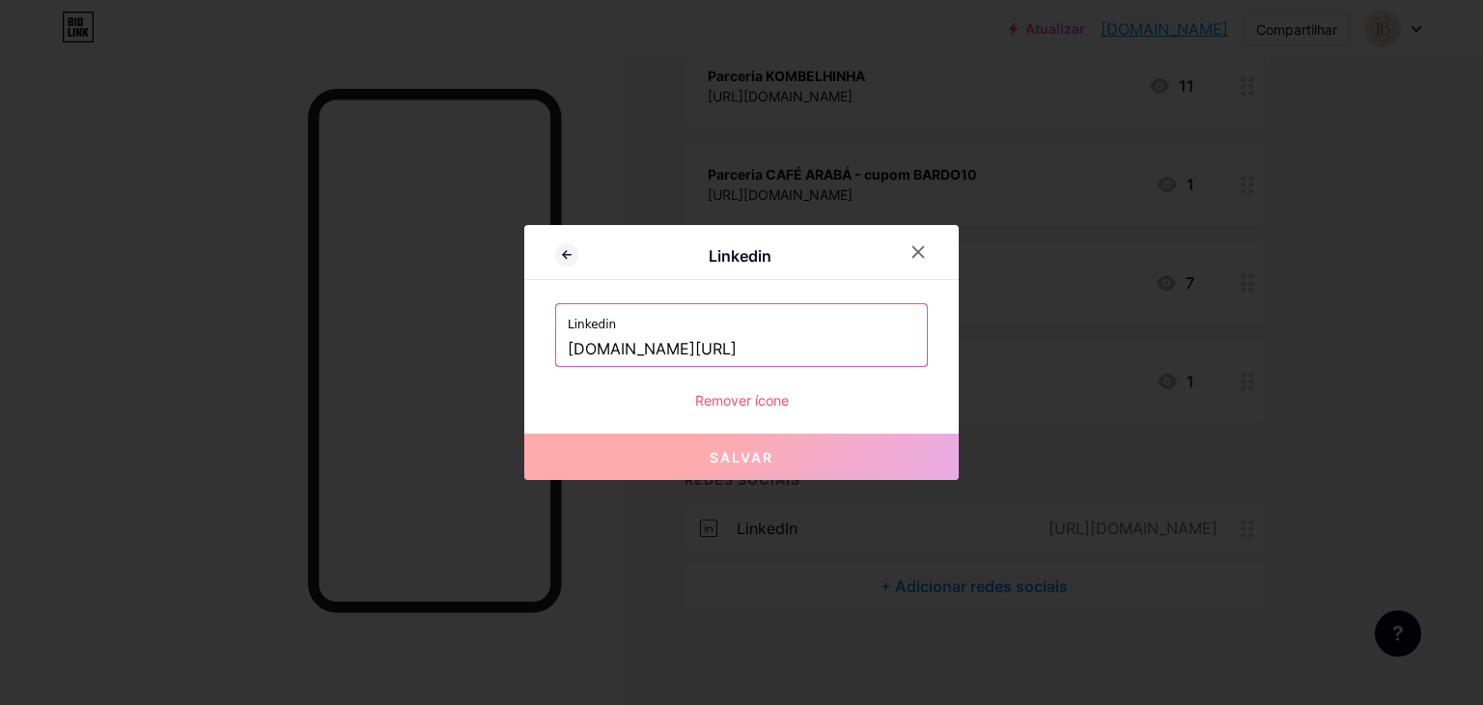
click at [869, 352] on input "[DOMAIN_NAME][URL]" at bounding box center [742, 349] width 348 height 33
paste input "[URL][DOMAIN_NAME]"
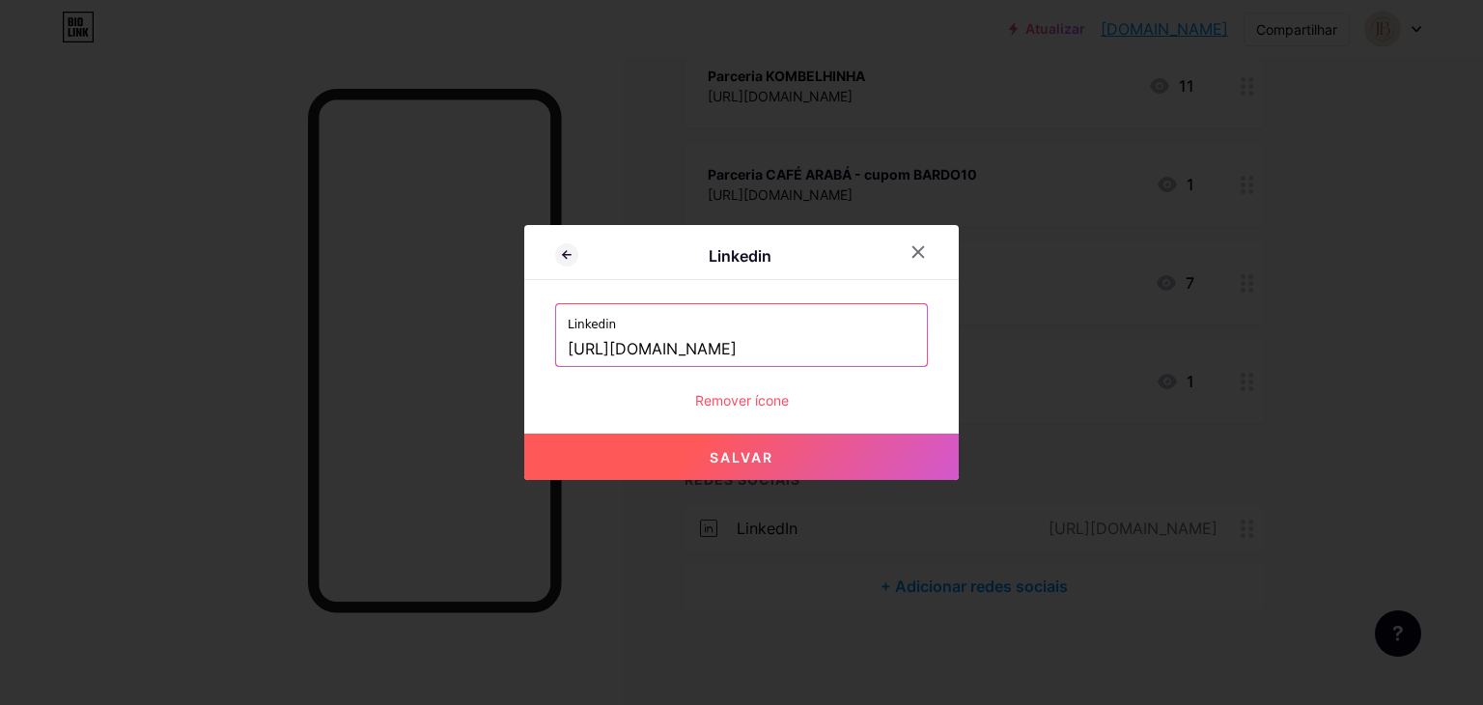
type input "[URL][DOMAIN_NAME]"
click at [867, 456] on button "Salvar" at bounding box center [741, 457] width 434 height 46
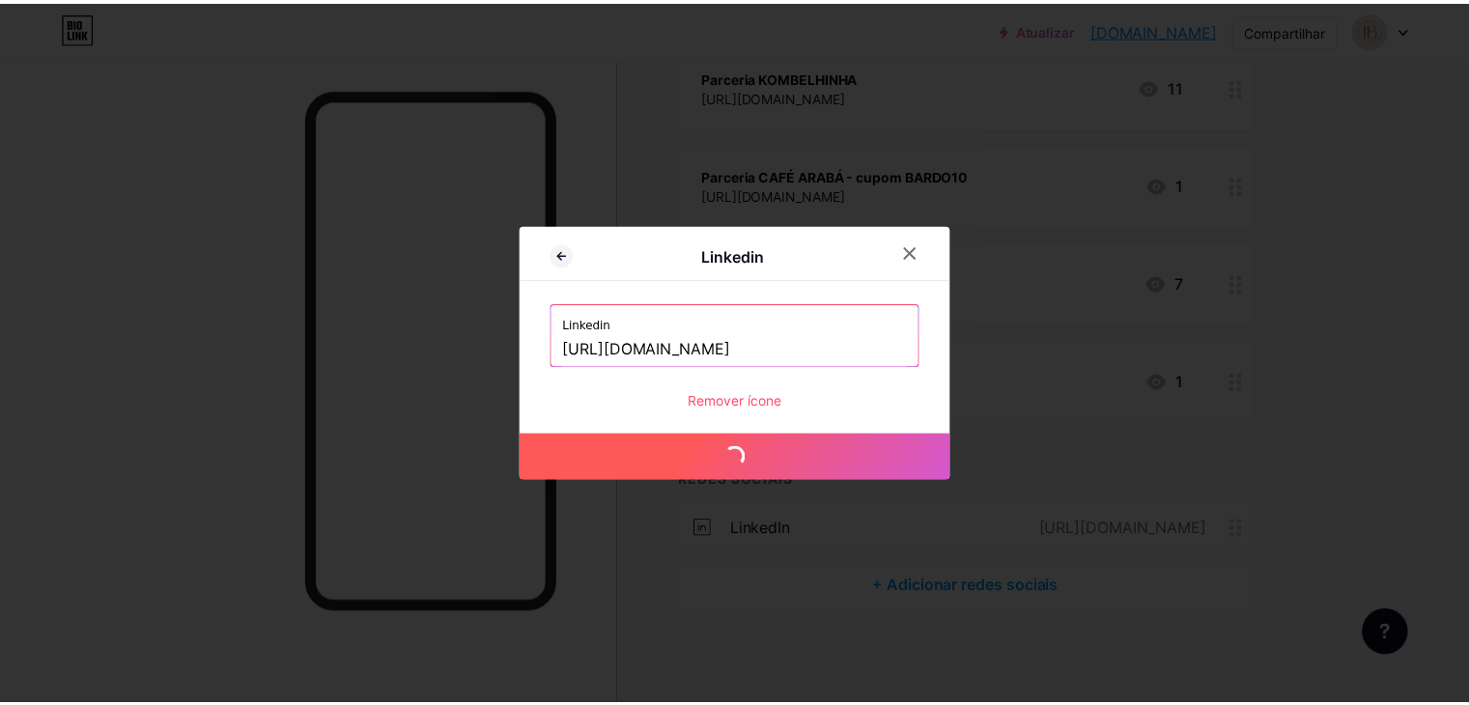
scroll to position [0, 0]
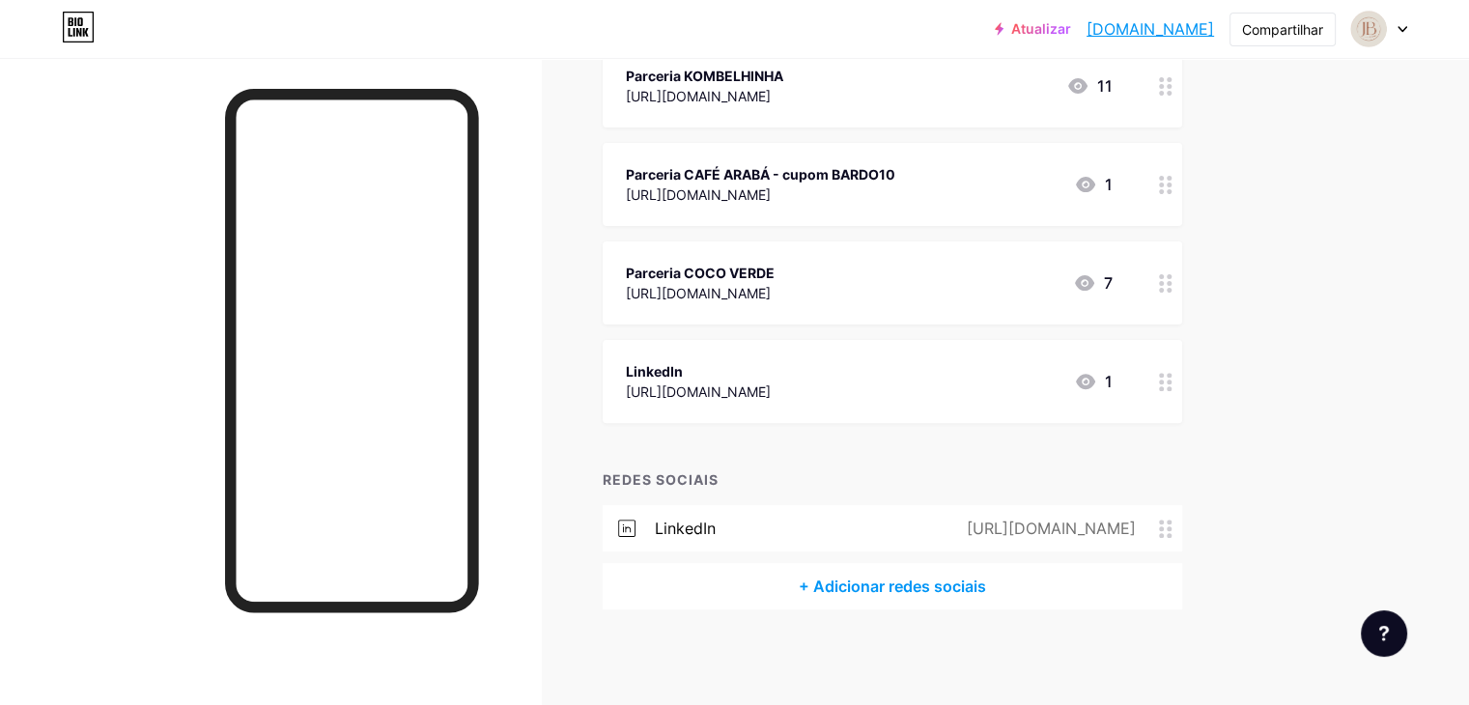
click at [1163, 533] on circle at bounding box center [1161, 535] width 5 height 5
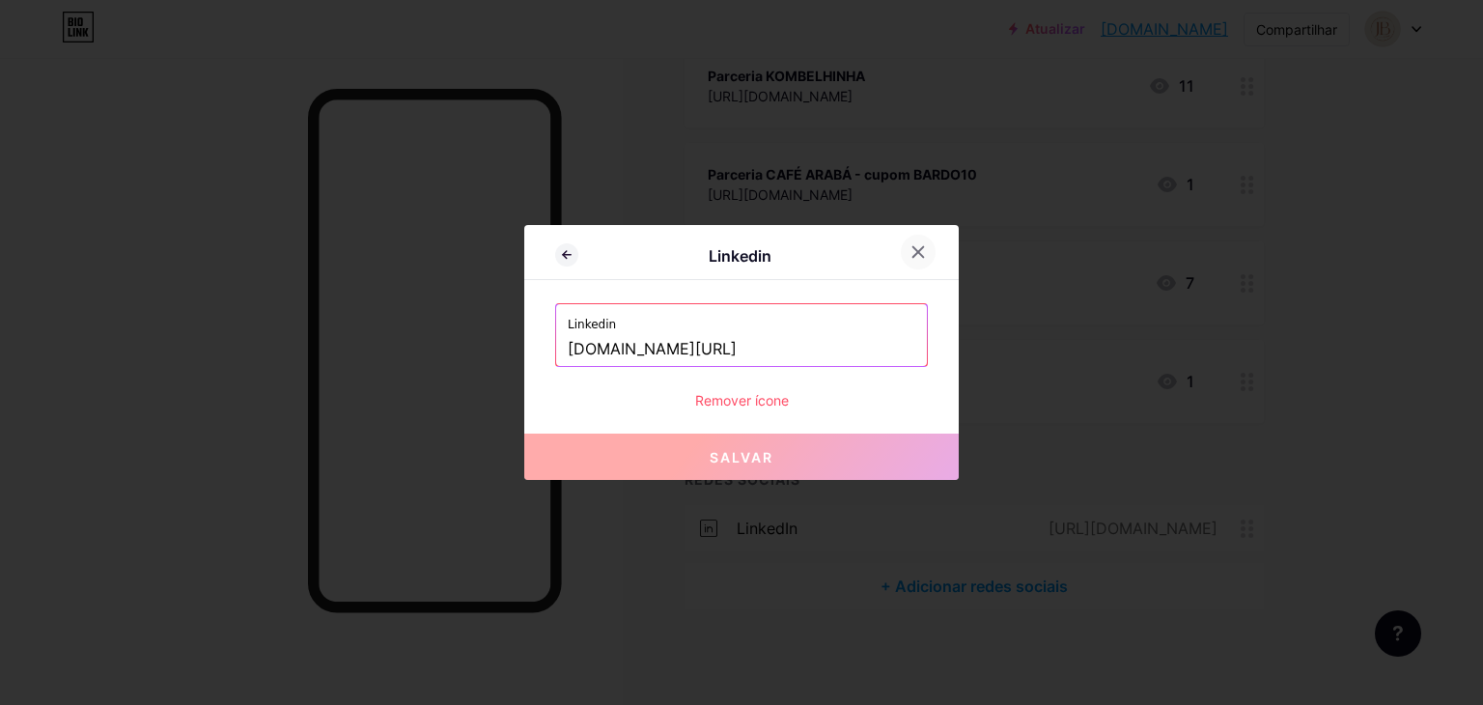
click at [925, 248] on icon at bounding box center [917, 251] width 15 height 15
